Goal: Use online tool/utility: Utilize a website feature to perform a specific function

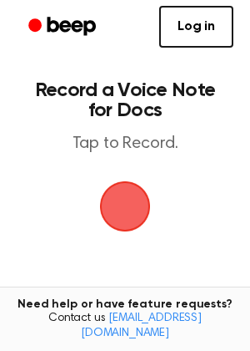
click at [125, 220] on span "button" at bounding box center [125, 206] width 57 height 57
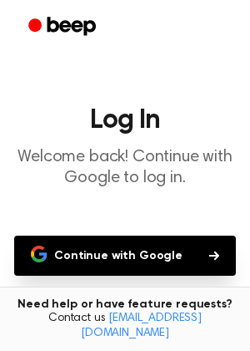
click at [109, 246] on button "Continue with Google" at bounding box center [125, 255] width 222 height 40
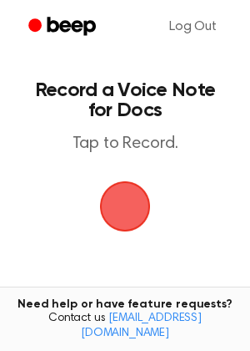
click at [130, 168] on main "Record a Voice Note for Docs Tap to Record. Tired of copying and pasting? Use t…" at bounding box center [125, 254] width 250 height 509
click at [128, 178] on span "button" at bounding box center [125, 206] width 57 height 57
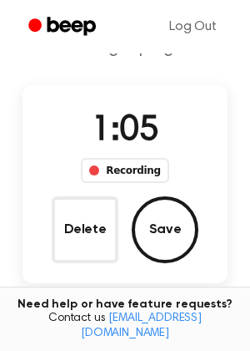
scroll to position [75, 0]
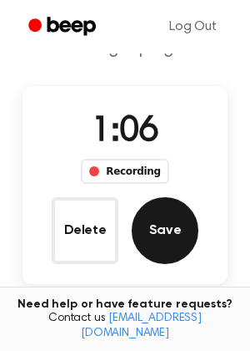
click at [154, 227] on button "Save" at bounding box center [165, 230] width 67 height 67
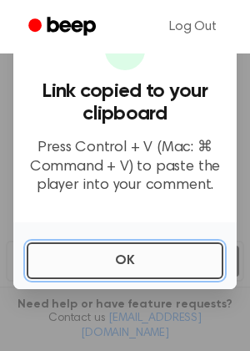
click at [180, 265] on button "OK" at bounding box center [125, 260] width 197 height 37
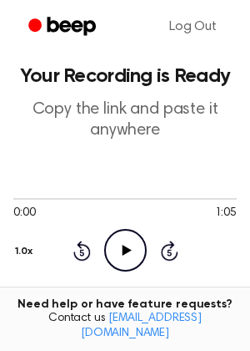
scroll to position [0, 0]
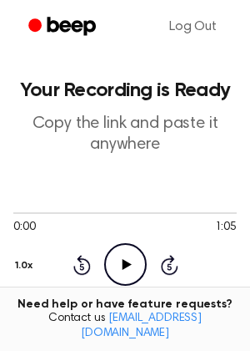
click at [159, 153] on p "Copy the link and paste it anywhere" at bounding box center [125, 135] width 224 height 42
